Goal: Navigation & Orientation: Find specific page/section

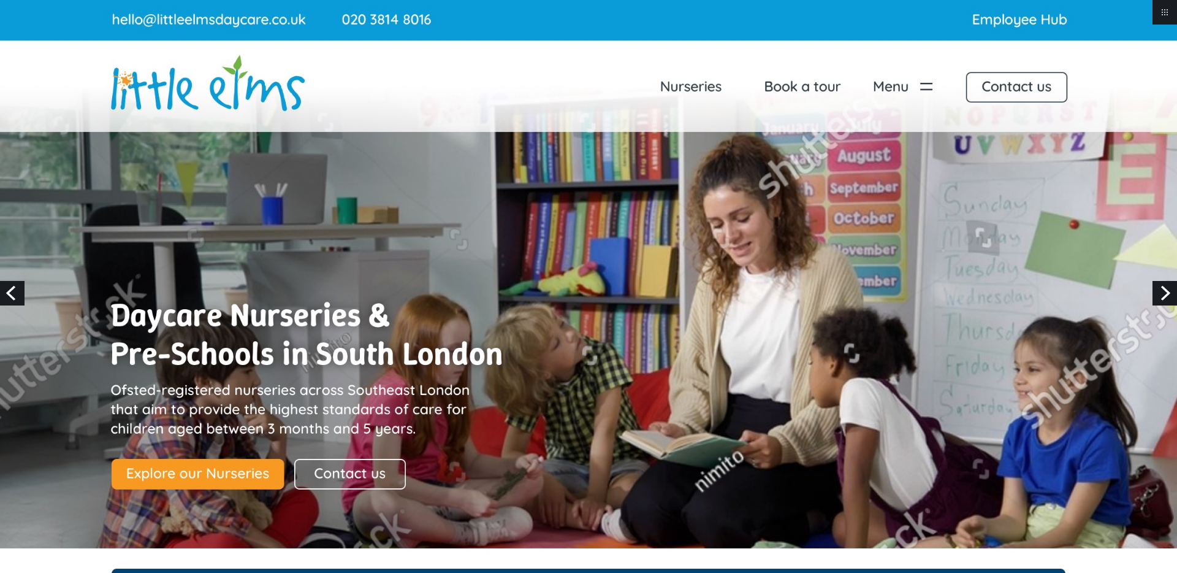
scroll to position [1824, 0]
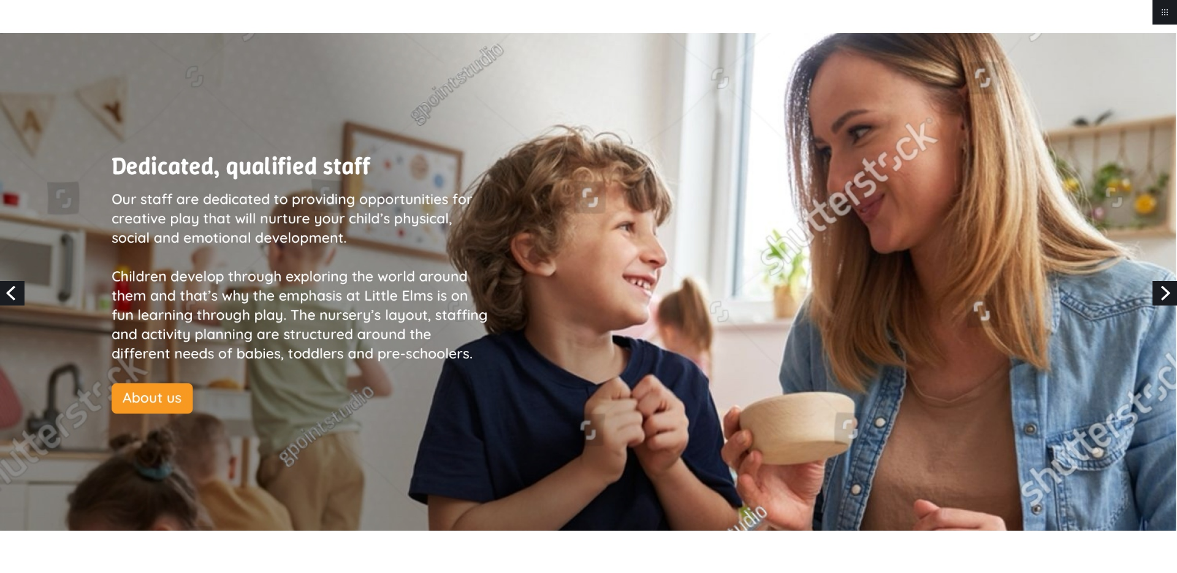
click at [113, 195] on img at bounding box center [588, 155] width 1177 height 3958
drag, startPoint x: 112, startPoint y: 198, endPoint x: 1163, endPoint y: 231, distance: 1052.1
click at [466, 325] on img at bounding box center [588, 155] width 1177 height 3958
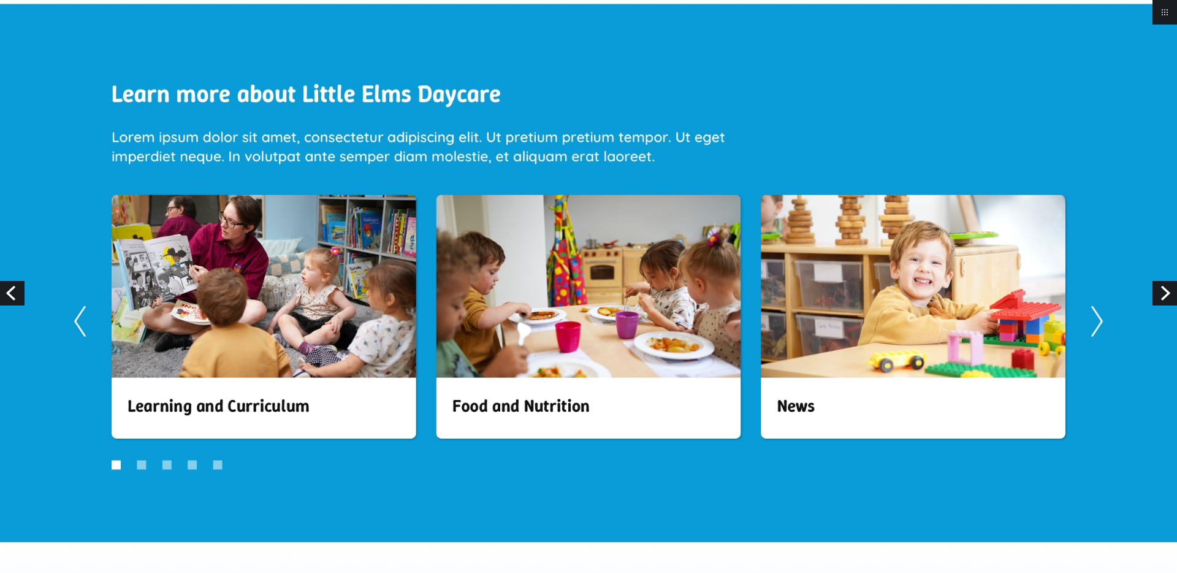
scroll to position [2760, 0]
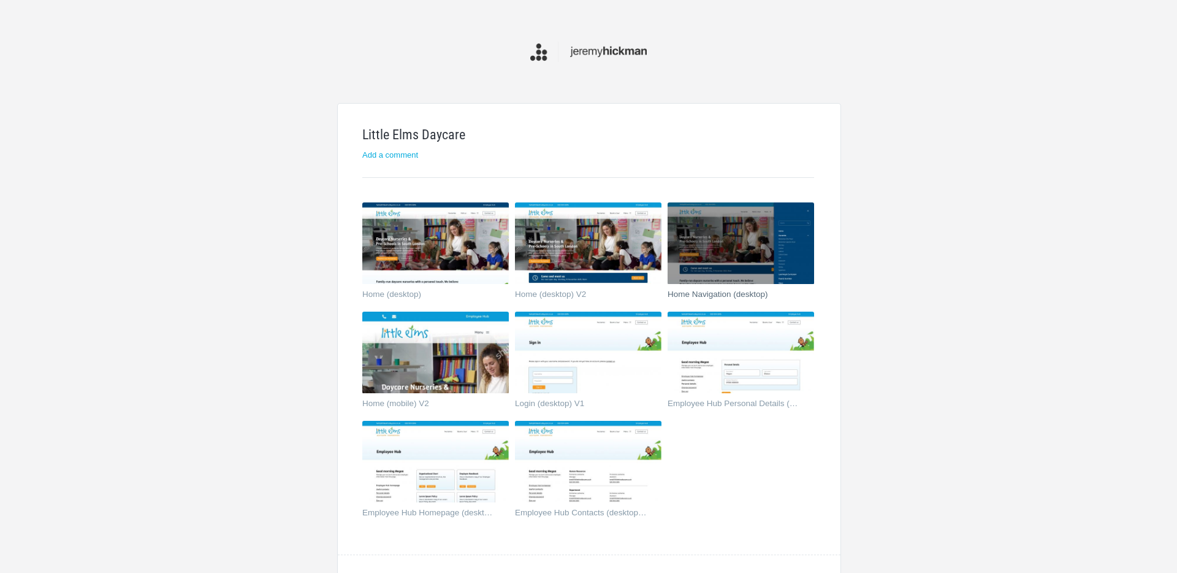
click at [768, 246] on img at bounding box center [741, 243] width 147 height 82
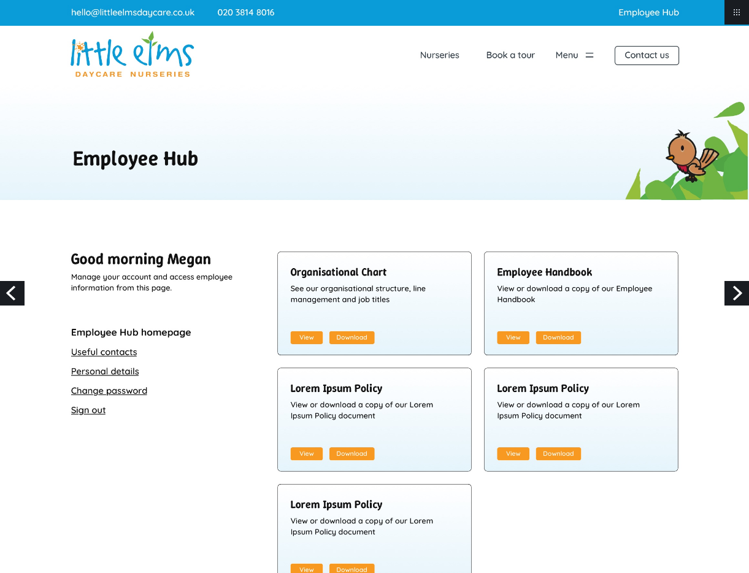
click at [5, 202] on img at bounding box center [374, 536] width 749 height 1073
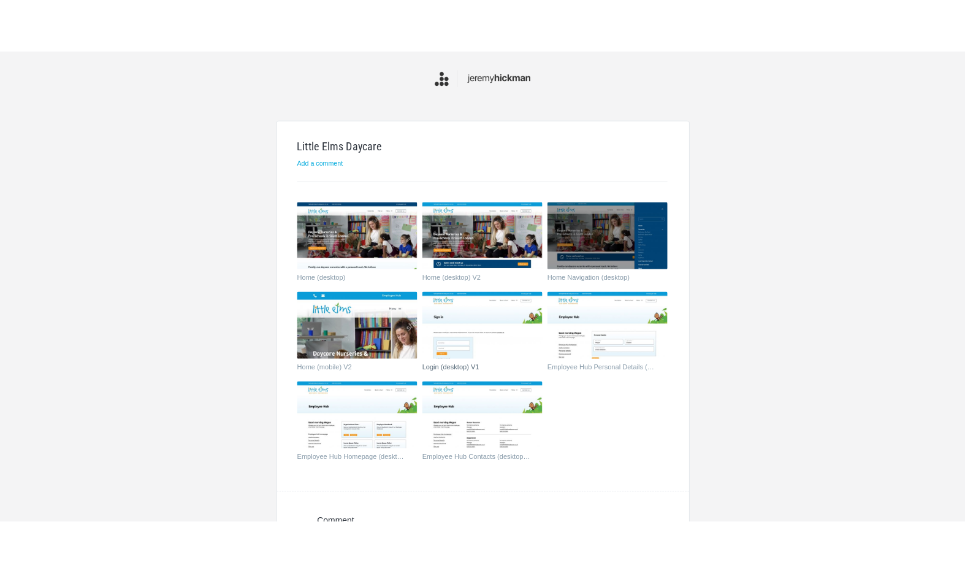
scroll to position [21, 0]
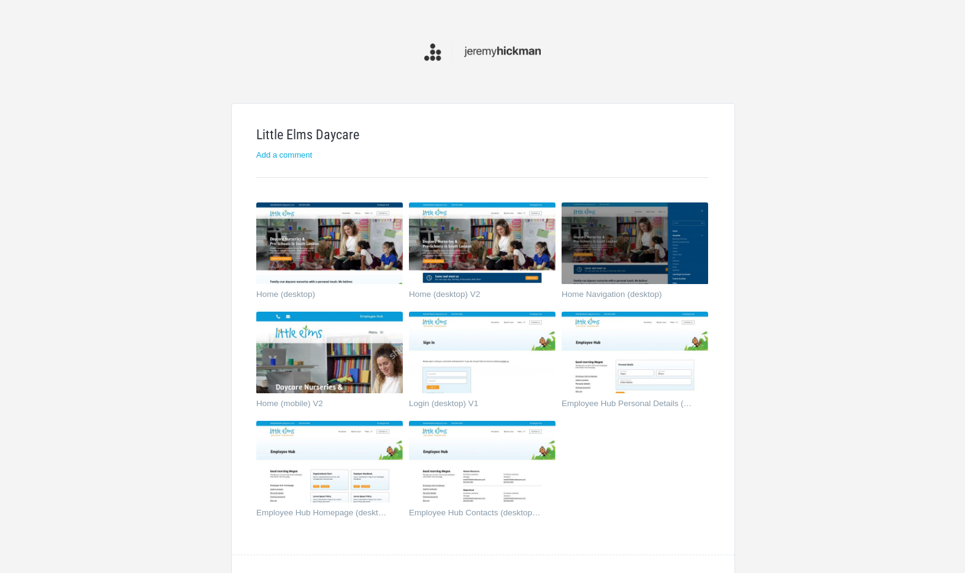
click at [630, 46] on header at bounding box center [482, 52] width 503 height 42
